Goal: Participate in discussion

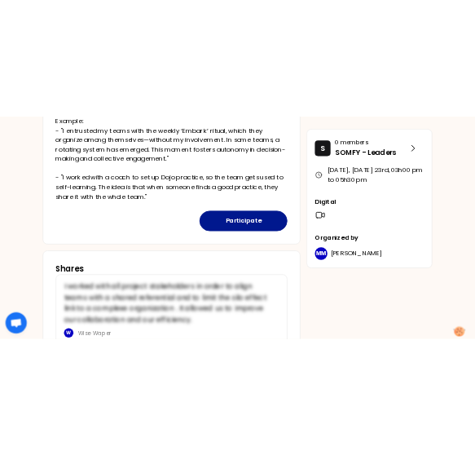
scroll to position [590, 0]
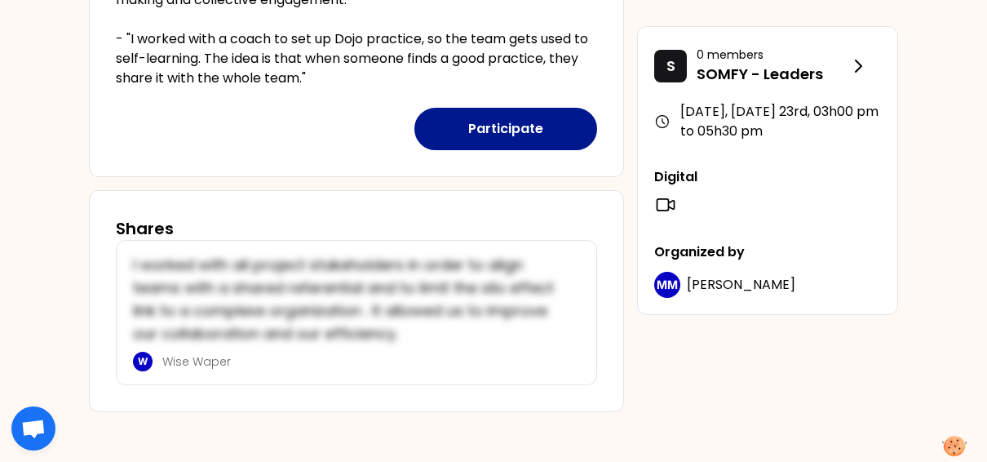
click at [529, 127] on button "Participate" at bounding box center [505, 129] width 183 height 42
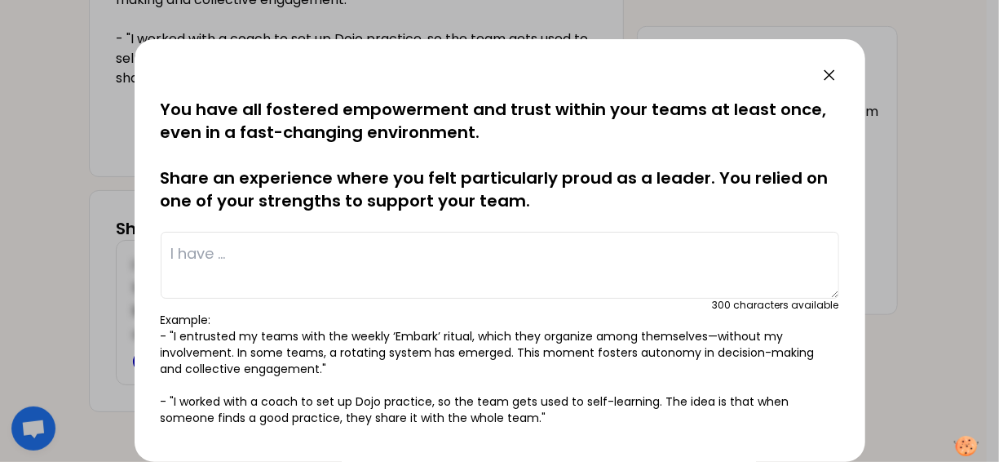
click at [295, 290] on textarea at bounding box center [500, 265] width 679 height 67
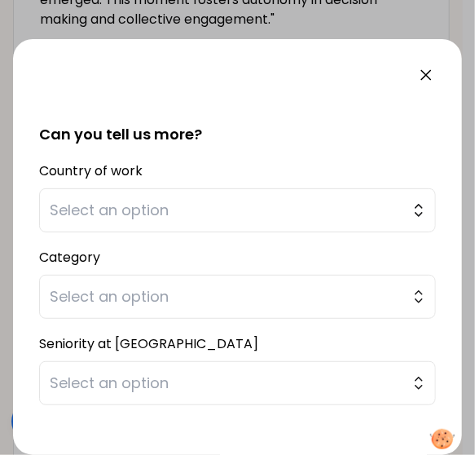
scroll to position [348, 0]
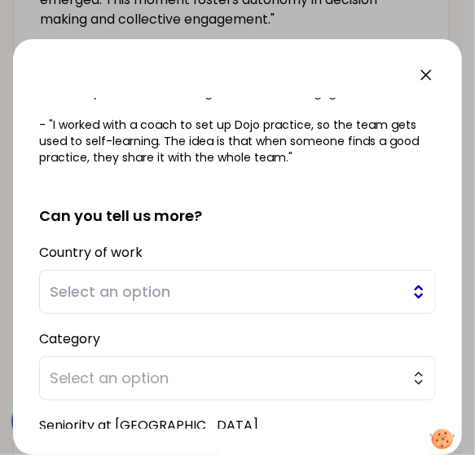
click at [148, 281] on span "Select an option" at bounding box center [226, 292] width 353 height 23
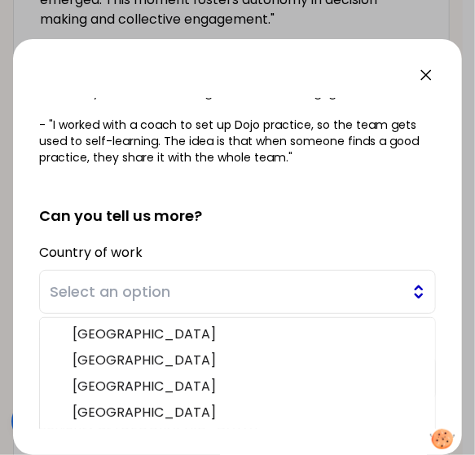
scroll to position [470, 0]
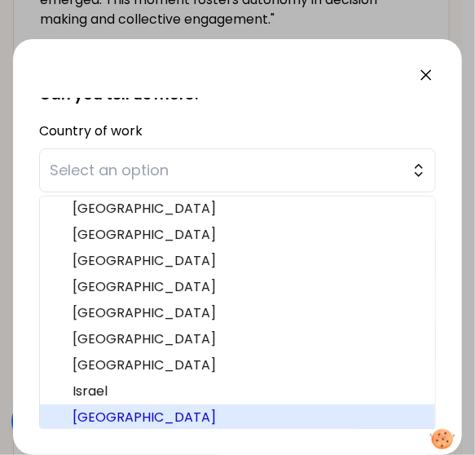
click at [100, 417] on span "[GEOGRAPHIC_DATA]" at bounding box center [248, 418] width 350 height 20
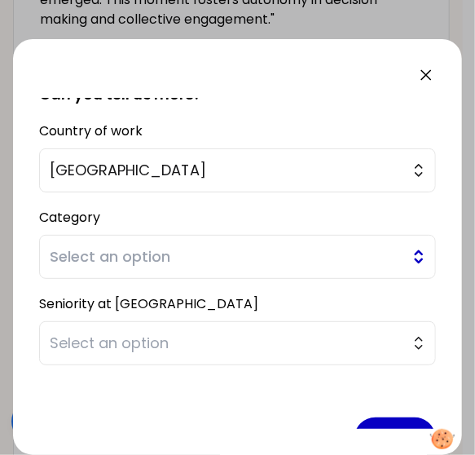
click at [148, 255] on span "Select an option" at bounding box center [226, 256] width 353 height 23
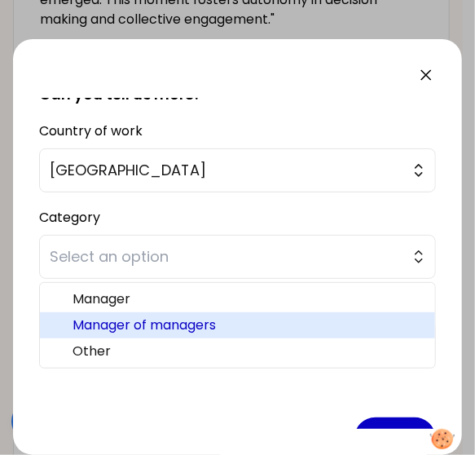
click at [136, 323] on span "Manager of managers" at bounding box center [248, 326] width 350 height 20
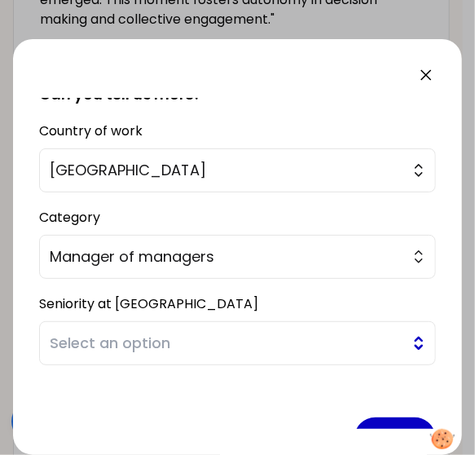
click at [131, 345] on span "Select an option" at bounding box center [226, 343] width 353 height 23
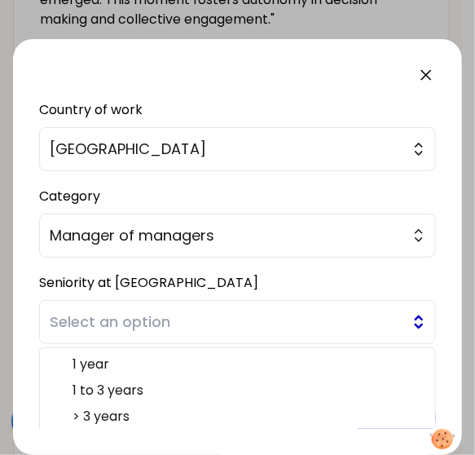
scroll to position [511, 0]
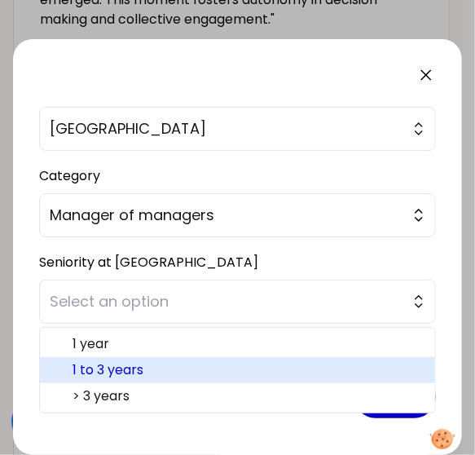
click at [126, 363] on span "1 to 3 years" at bounding box center [248, 370] width 350 height 20
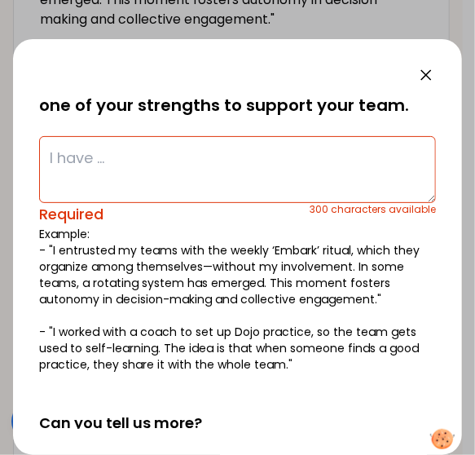
scroll to position [104, 0]
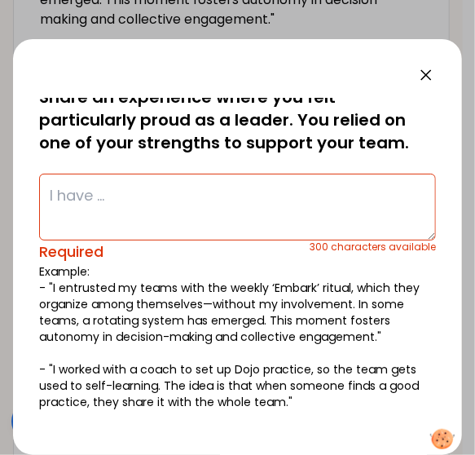
click at [136, 217] on textarea at bounding box center [237, 207] width 397 height 67
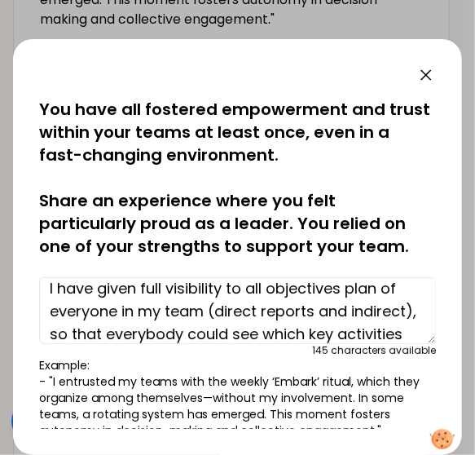
scroll to position [11, 0]
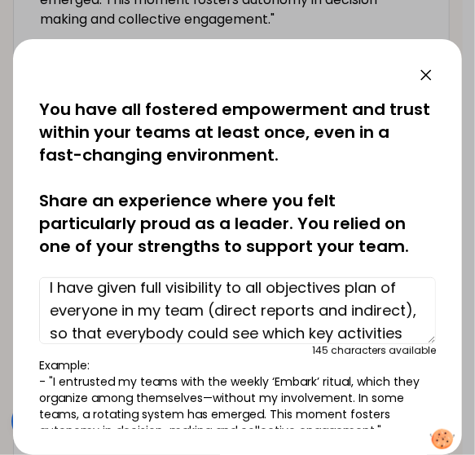
click at [267, 286] on textarea "I have given full visibility to all objectives plan of everyone in my team (dir…" at bounding box center [237, 310] width 397 height 67
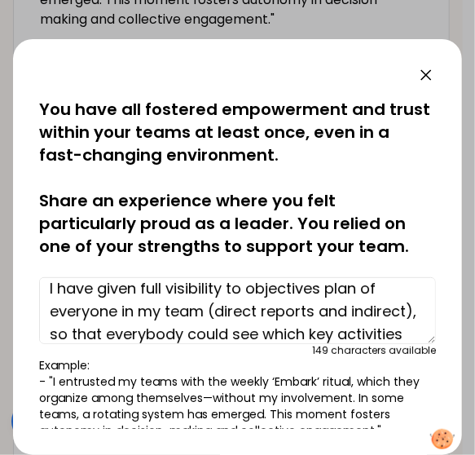
scroll to position [34, 0]
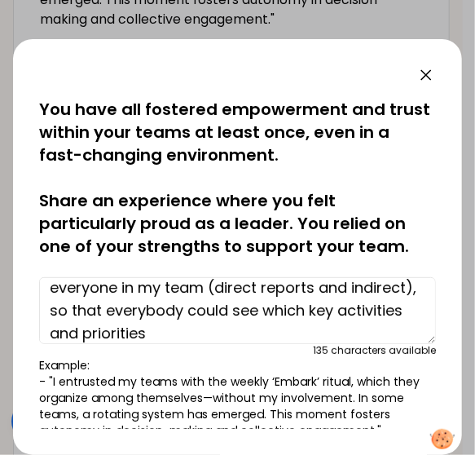
click at [262, 330] on textarea "I have given full visibility to objectives plan of everyone in my team (direct …" at bounding box center [237, 310] width 397 height 67
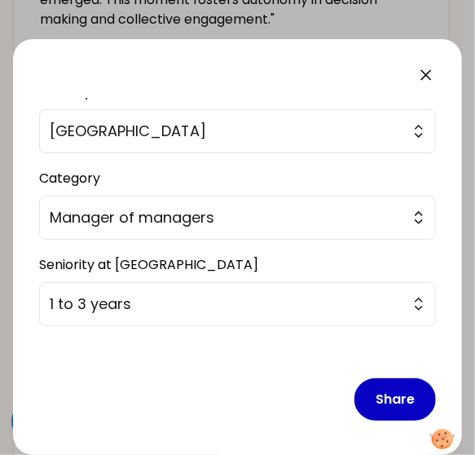
scroll to position [502, 0]
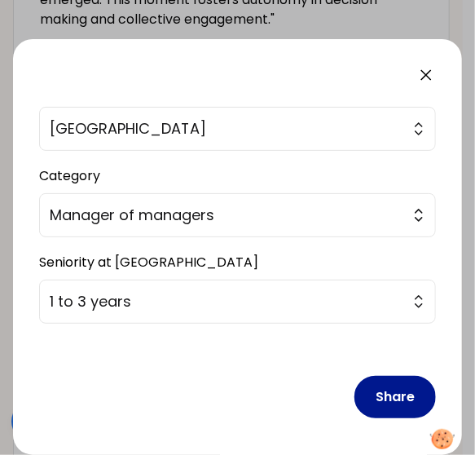
type textarea "I have given full visibility to objectives plan of everyone in my team (direct …"
click at [396, 399] on button "Share" at bounding box center [396, 397] width 82 height 42
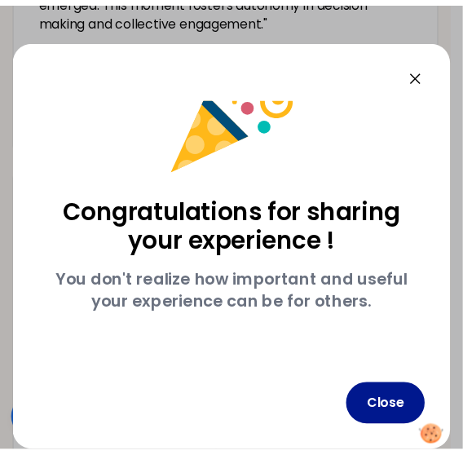
scroll to position [57, 0]
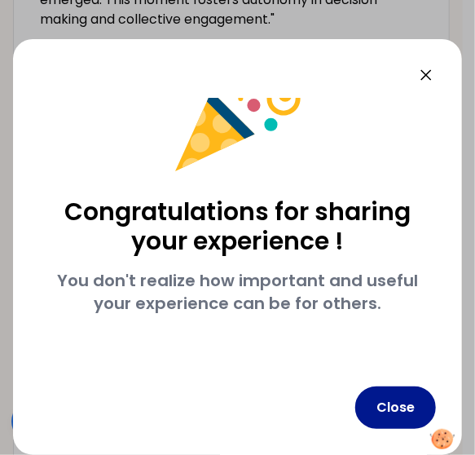
click at [378, 405] on button "Close" at bounding box center [396, 408] width 81 height 42
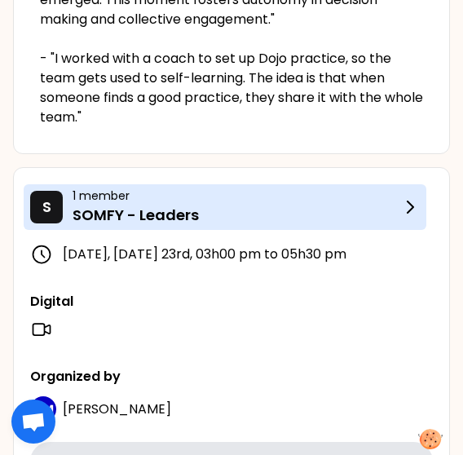
click at [187, 213] on p "SOMFY - Leaders" at bounding box center [237, 215] width 328 height 23
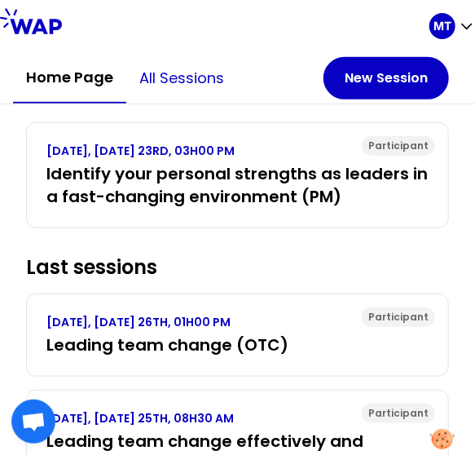
scroll to position [245, 0]
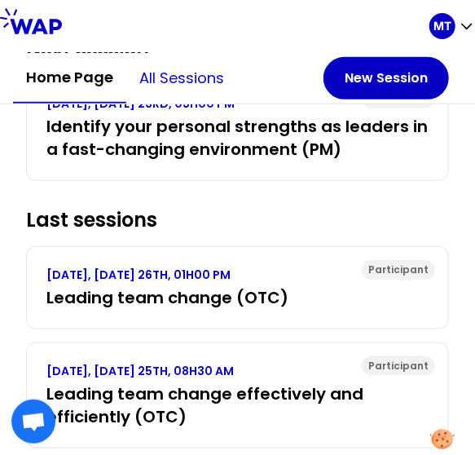
click at [196, 81] on button "All sessions" at bounding box center [181, 78] width 111 height 49
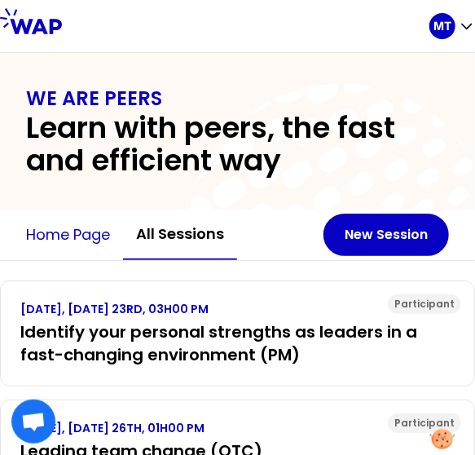
click at [61, 225] on button "Home page" at bounding box center [68, 234] width 110 height 49
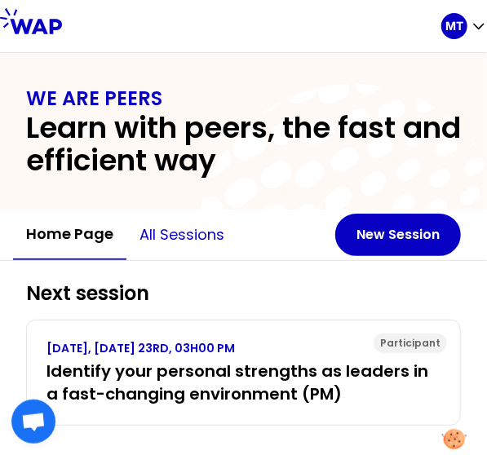
click at [166, 237] on button "All sessions" at bounding box center [181, 234] width 111 height 49
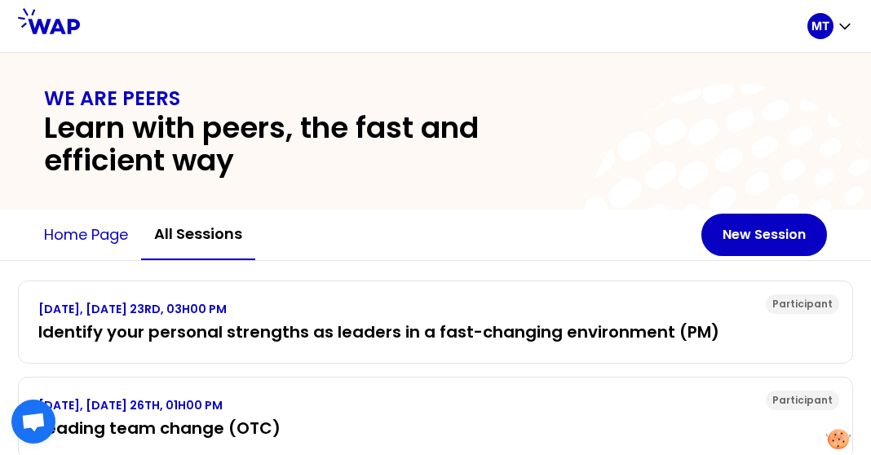
click at [89, 239] on button "Home page" at bounding box center [86, 234] width 110 height 49
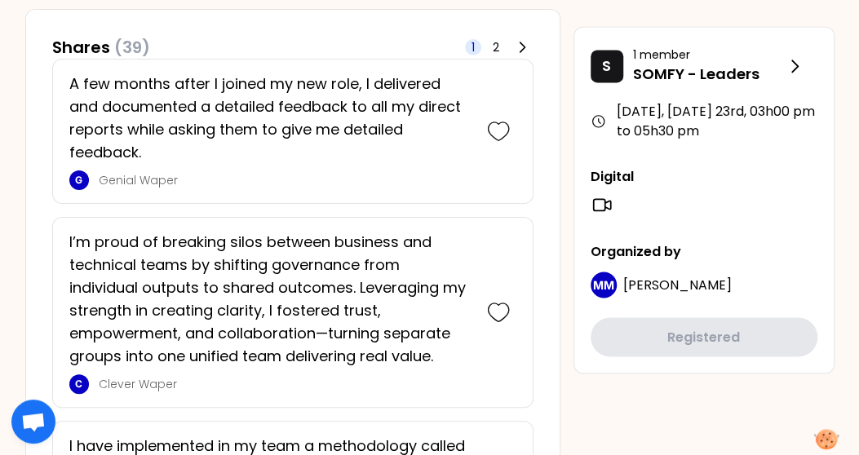
scroll to position [979, 0]
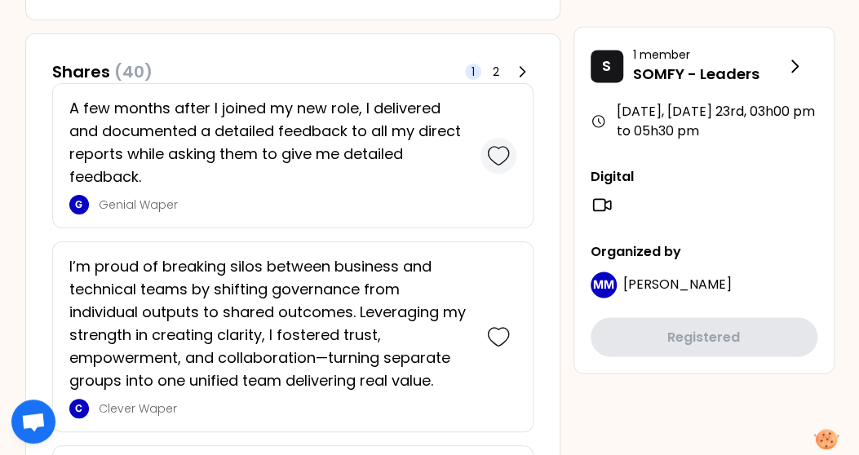
click at [508, 154] on icon at bounding box center [498, 155] width 23 height 23
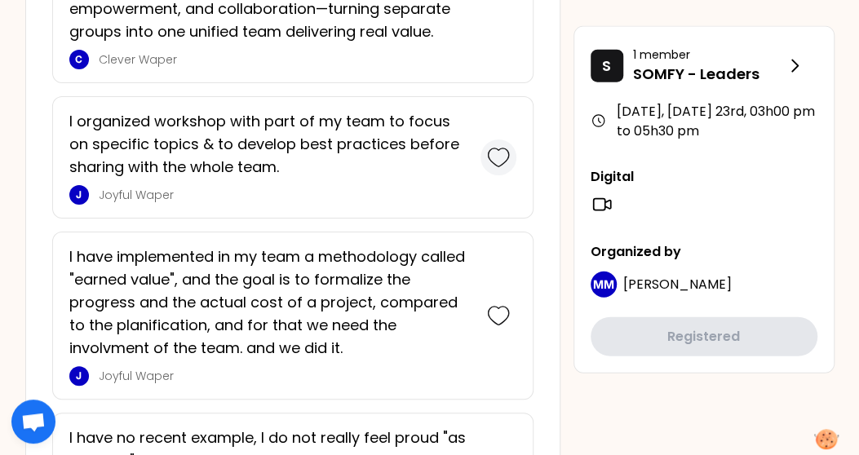
scroll to position [1631, 0]
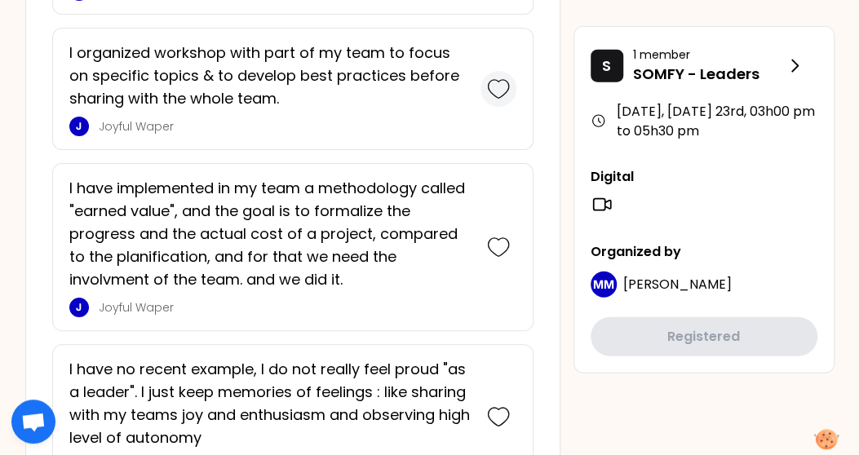
click at [496, 237] on icon at bounding box center [498, 247] width 23 height 23
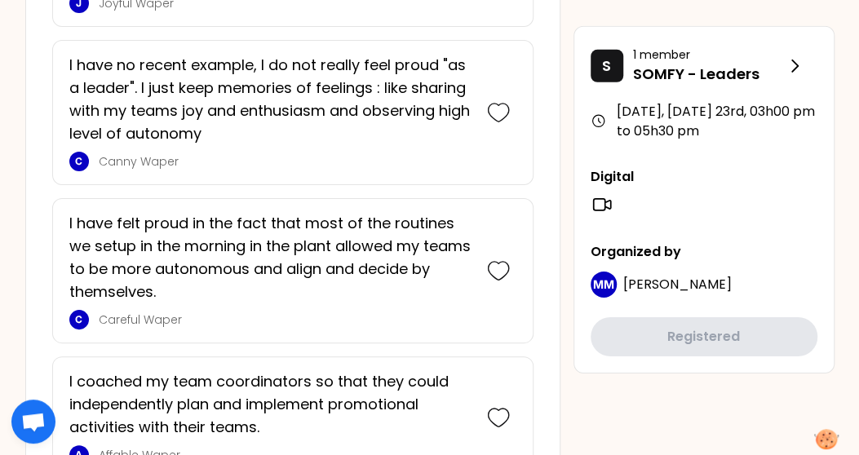
scroll to position [2138, 0]
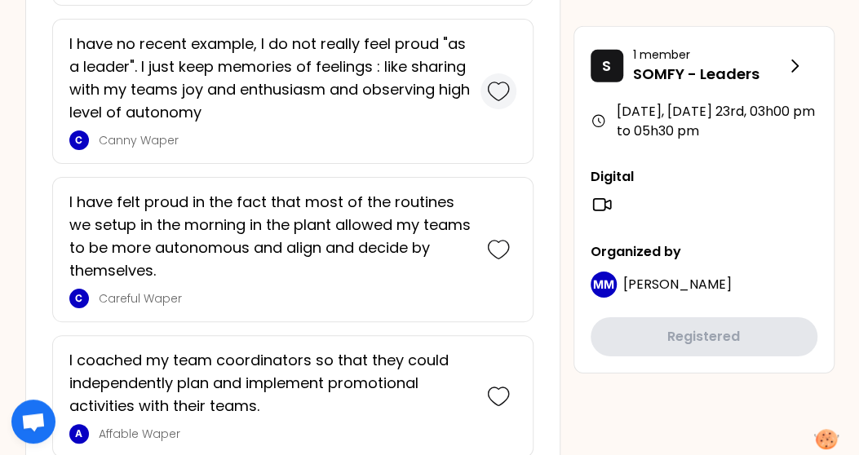
click at [506, 81] on icon at bounding box center [498, 91] width 23 height 23
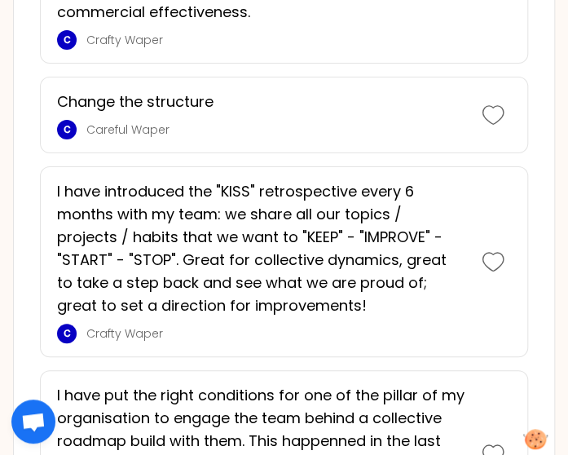
scroll to position [4280, 0]
